Goal: Information Seeking & Learning: Learn about a topic

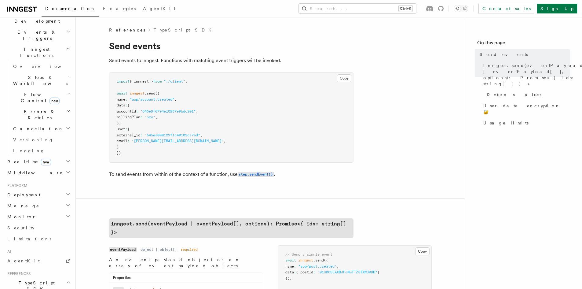
scroll to position [153, 0]
click at [34, 221] on link "Security" at bounding box center [38, 226] width 67 height 11
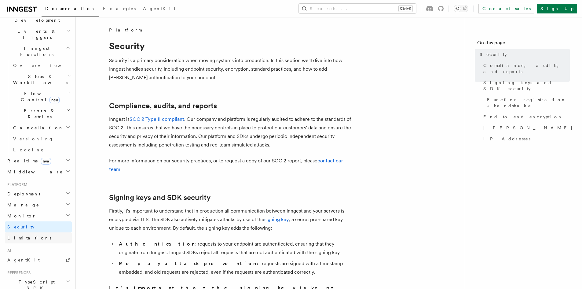
click at [39, 232] on link "Limitations" at bounding box center [38, 237] width 67 height 11
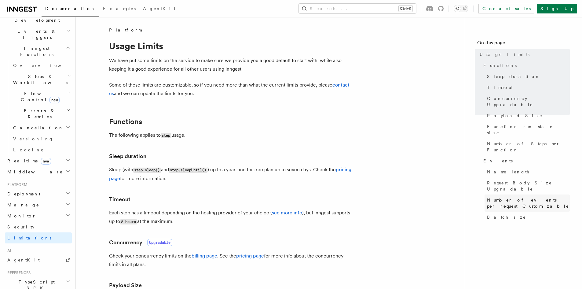
click at [502, 194] on link "Number of events per request Customizable" at bounding box center [527, 202] width 85 height 17
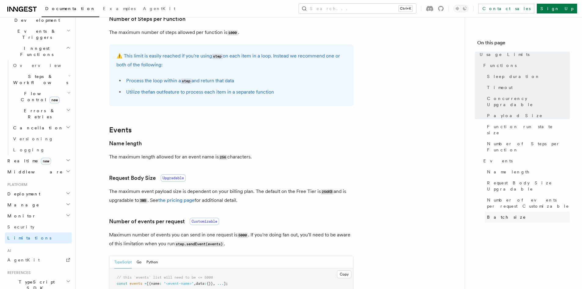
click at [500, 214] on span "Batch size" at bounding box center [506, 217] width 39 height 6
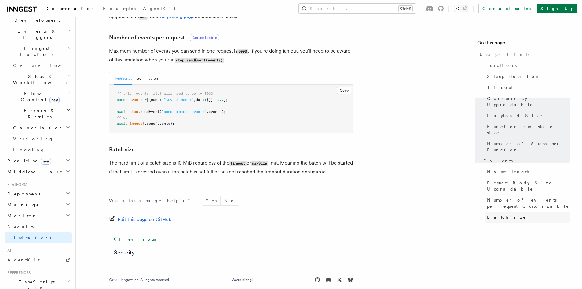
scroll to position [576, 0]
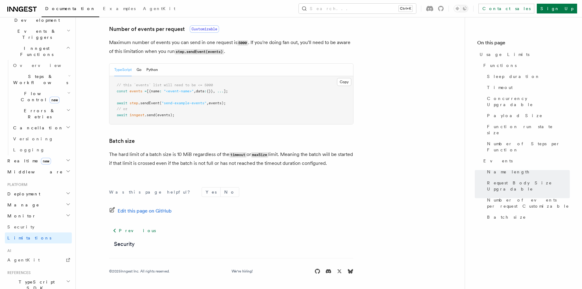
click at [154, 160] on p "The hard limit of a batch size is 10 MiB regardless of the timeout or maxSize l…" at bounding box center [231, 158] width 244 height 17
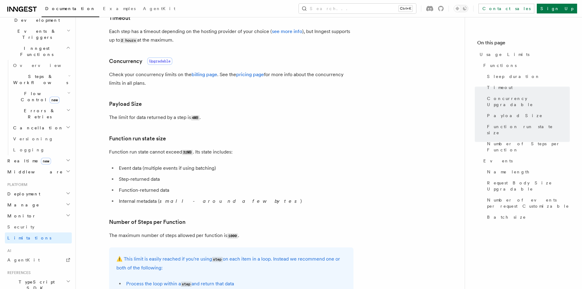
scroll to position [179, 0]
